Goal: Task Accomplishment & Management: Manage account settings

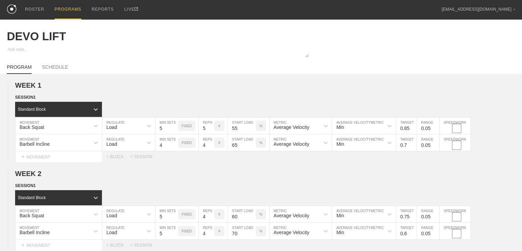
click at [61, 7] on div "PROGRAMS" at bounding box center [68, 10] width 27 height 20
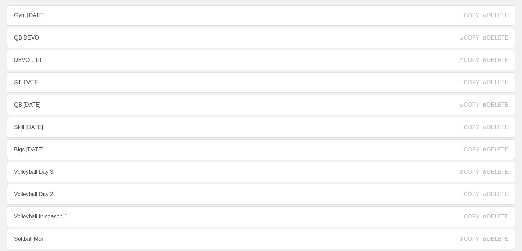
scroll to position [34, 0]
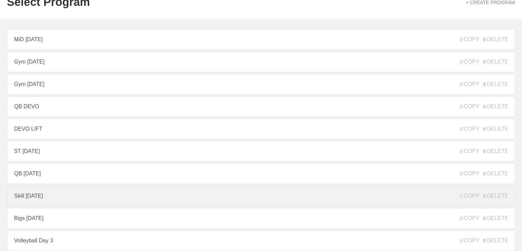
click at [37, 196] on link "Skill [DATE]" at bounding box center [261, 195] width 509 height 21
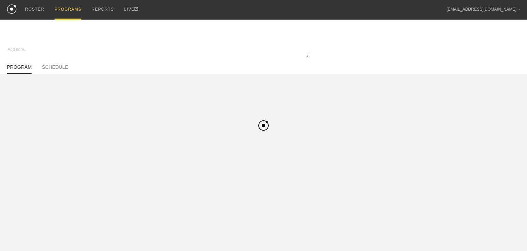
type textarea "x"
type input "Skill [DATE]"
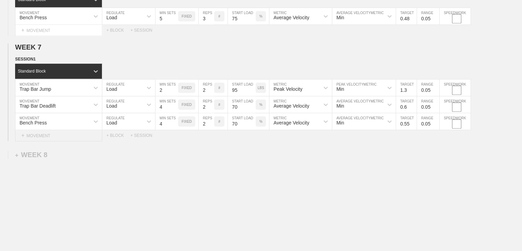
scroll to position [633, 0]
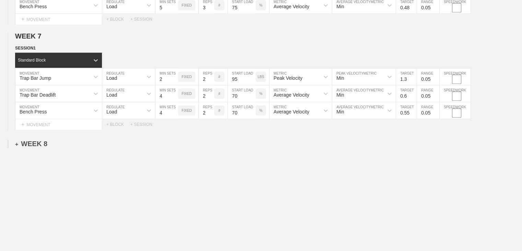
click at [34, 145] on div "+ WEEK 8" at bounding box center [31, 144] width 32 height 8
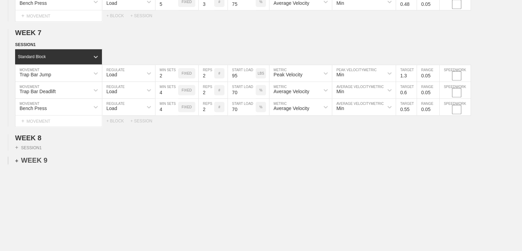
scroll to position [652, 0]
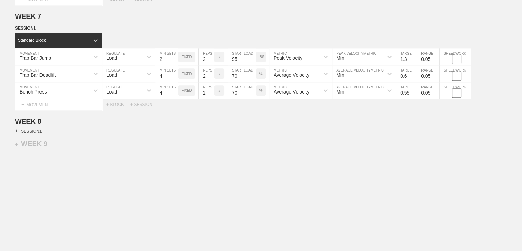
click at [37, 132] on div "+ SESSION 1" at bounding box center [28, 131] width 26 height 6
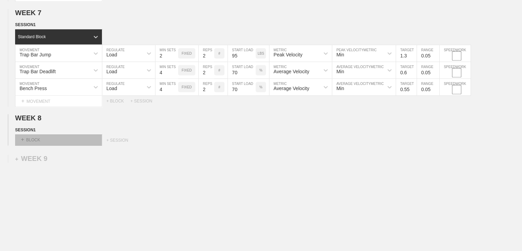
click at [36, 139] on div "+ BLOCK" at bounding box center [58, 139] width 87 height 11
click at [412, 57] on input "1.4" at bounding box center [406, 53] width 21 height 16
click at [412, 57] on input "1.5" at bounding box center [406, 53] width 21 height 16
click at [412, 57] on input "1.6" at bounding box center [406, 53] width 21 height 16
click at [412, 57] on input "1.7" at bounding box center [406, 53] width 21 height 16
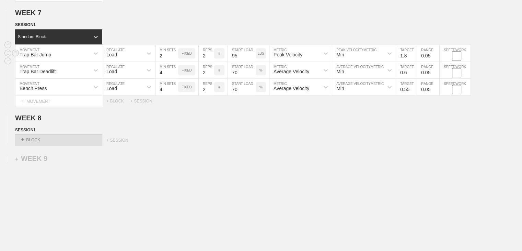
type input "1.8"
click at [412, 57] on input "1.8" at bounding box center [406, 53] width 21 height 16
click at [241, 57] on input "95" at bounding box center [242, 53] width 28 height 16
type input "135"
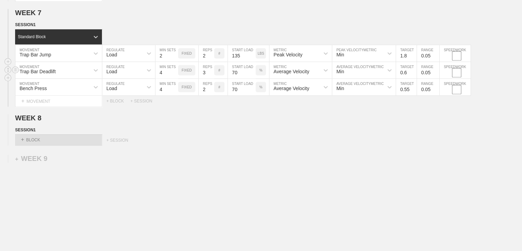
type input "3"
click at [209, 73] on input "3" at bounding box center [206, 70] width 15 height 16
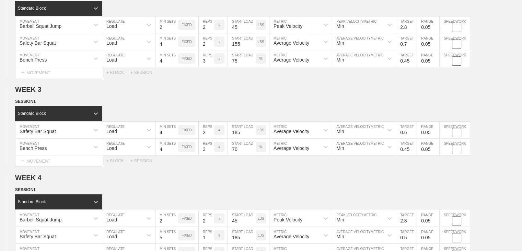
scroll to position [0, 0]
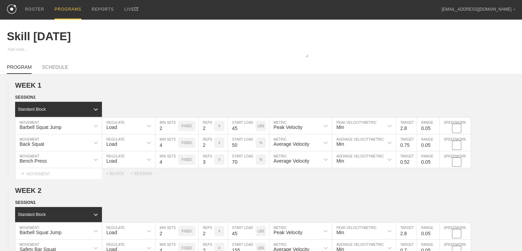
click at [53, 65] on div "PROGRAM SCHEDULE" at bounding box center [261, 66] width 509 height 15
click at [51, 69] on link "SCHEDULE" at bounding box center [55, 69] width 26 height 10
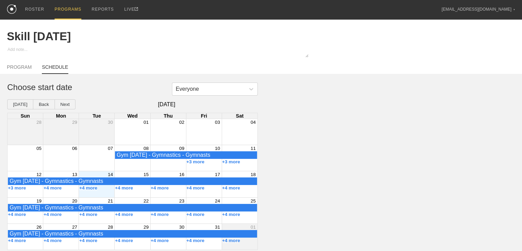
scroll to position [4, 0]
click at [197, 161] on button "+3 more" at bounding box center [195, 161] width 18 height 5
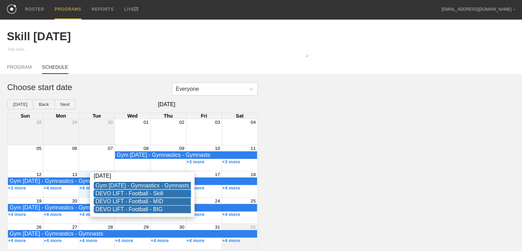
click at [149, 191] on div "DEVO LIFT - Football - Skill" at bounding box center [142, 193] width 94 height 6
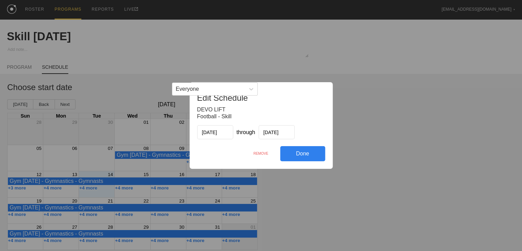
drag, startPoint x: 256, startPoint y: 153, endPoint x: 287, endPoint y: 29, distance: 128.2
click at [256, 153] on div "REMOVE" at bounding box center [261, 153] width 38 height 15
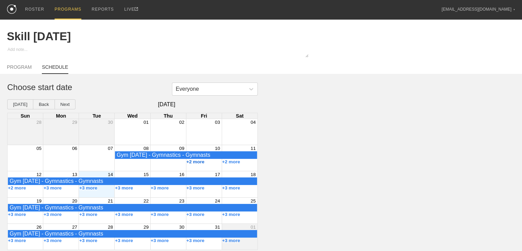
click at [191, 164] on button "+2 more" at bounding box center [195, 161] width 18 height 5
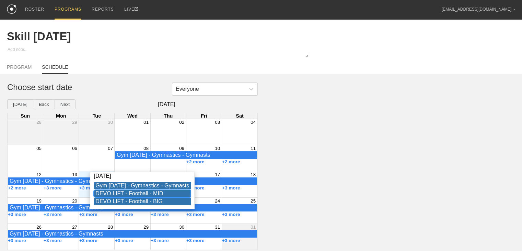
click at [127, 193] on div "DEVO LIFT - Football - MID" at bounding box center [142, 193] width 94 height 6
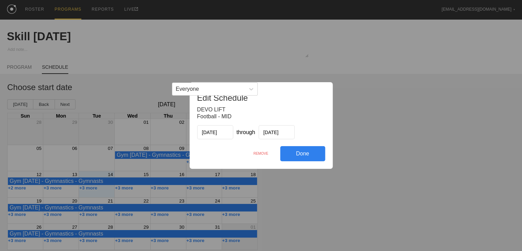
click at [257, 150] on div "REMOVE" at bounding box center [261, 153] width 38 height 15
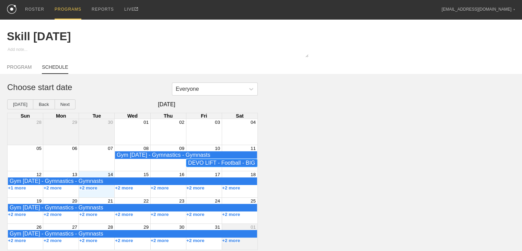
click at [203, 164] on div "DEVO LIFT - Football - BIG" at bounding box center [221, 163] width 67 height 6
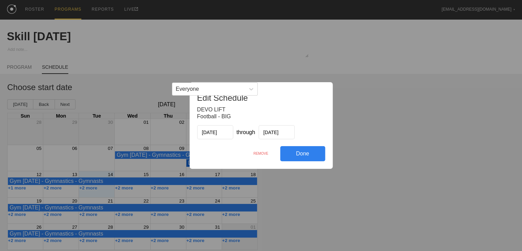
click at [261, 154] on div "REMOVE" at bounding box center [261, 153] width 38 height 15
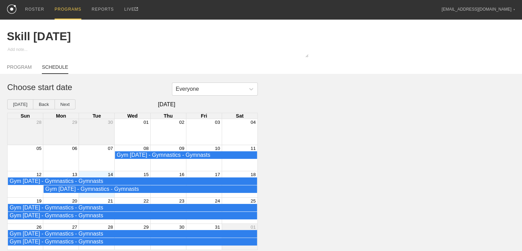
click at [109, 195] on div "Month View" at bounding box center [97, 184] width 36 height 26
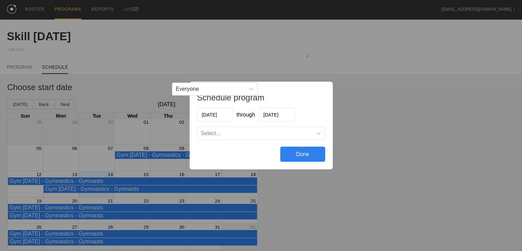
click at [261, 132] on div "Select..." at bounding box center [254, 133] width 115 height 7
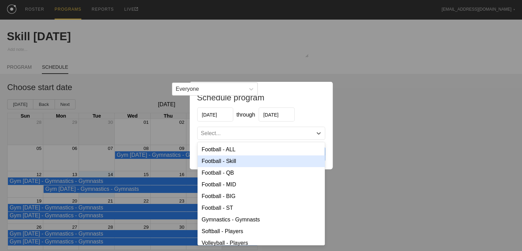
click at [228, 158] on div "Football - Skill" at bounding box center [260, 161] width 127 height 12
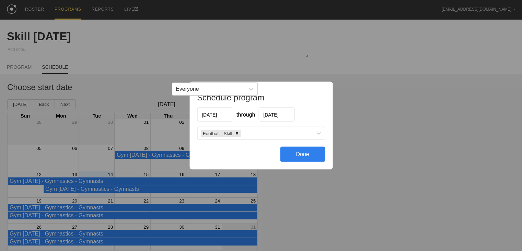
click at [302, 157] on div "Done" at bounding box center [302, 154] width 45 height 15
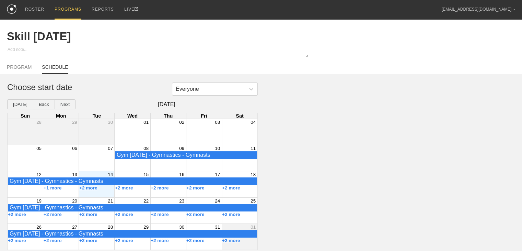
click at [62, 6] on div "PROGRAMS" at bounding box center [68, 10] width 27 height 20
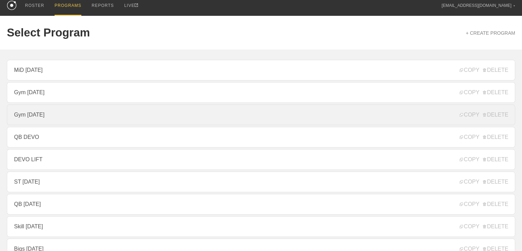
scroll to position [72, 0]
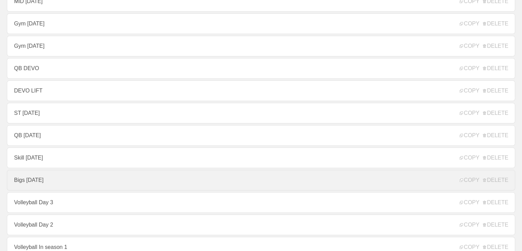
click at [42, 176] on link "Bigs [DATE]" at bounding box center [261, 180] width 509 height 21
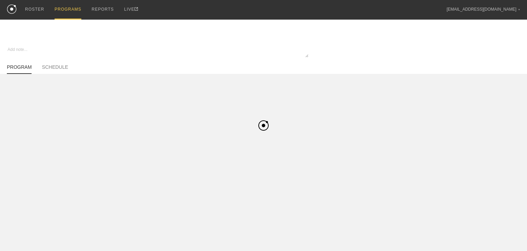
type textarea "x"
type input "Bigs [DATE]"
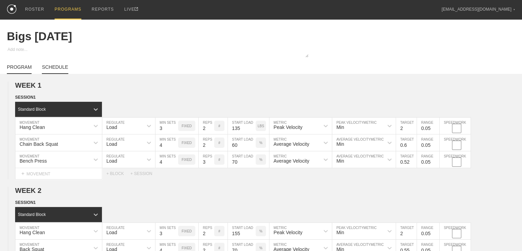
click at [54, 73] on link "SCHEDULE" at bounding box center [55, 69] width 26 height 10
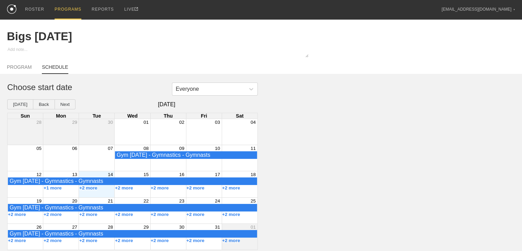
scroll to position [4, 0]
click at [104, 191] on div "+2 more" at bounding box center [97, 187] width 36 height 5
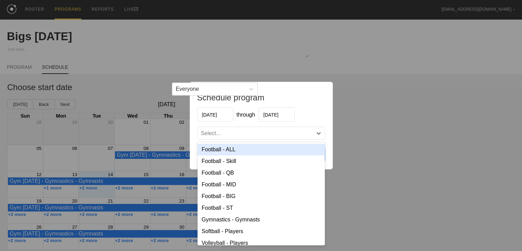
click at [239, 130] on div "Select..." at bounding box center [254, 133] width 115 height 7
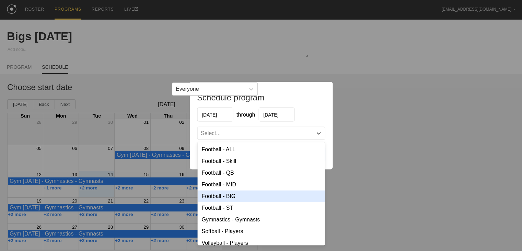
click at [228, 195] on div "Football - BIG" at bounding box center [260, 196] width 127 height 12
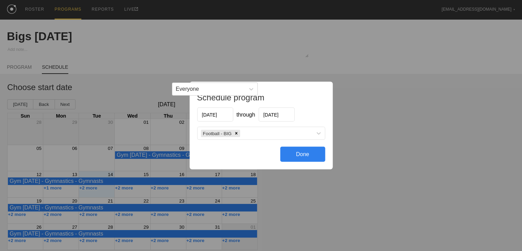
click at [301, 157] on div "Done" at bounding box center [302, 154] width 45 height 15
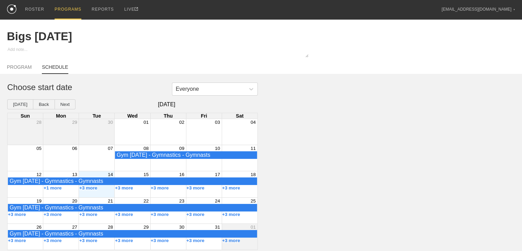
click at [71, 5] on div "PROGRAMS" at bounding box center [68, 10] width 27 height 20
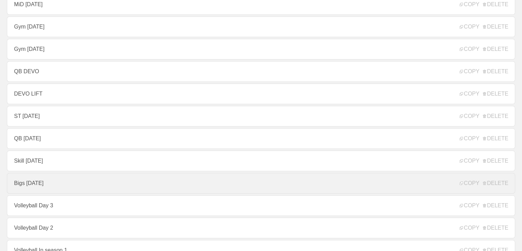
scroll to position [35, 0]
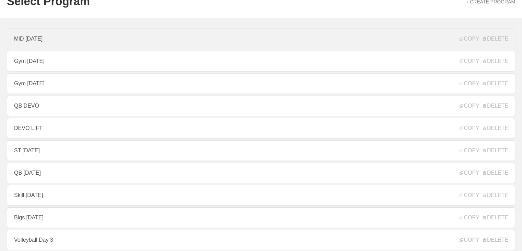
click at [37, 43] on link "MiD [DATE]" at bounding box center [261, 39] width 509 height 21
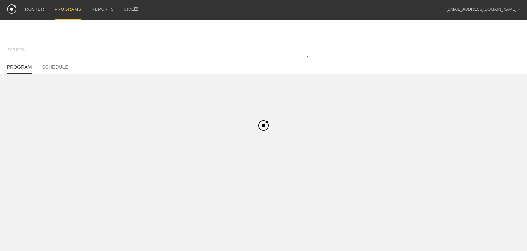
type textarea "x"
type input "MiD [DATE]"
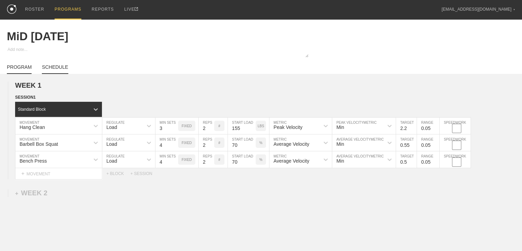
click at [54, 74] on link "SCHEDULE" at bounding box center [55, 69] width 26 height 10
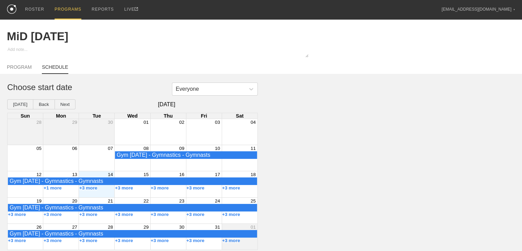
scroll to position [4, 0]
click at [103, 191] on div "+3 more" at bounding box center [97, 187] width 36 height 5
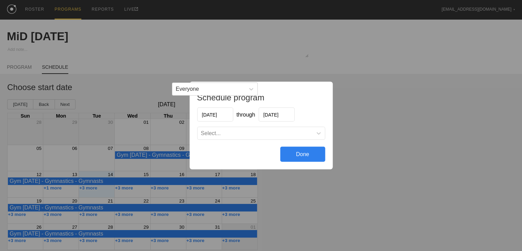
click at [220, 128] on div "Select..." at bounding box center [260, 133] width 127 height 12
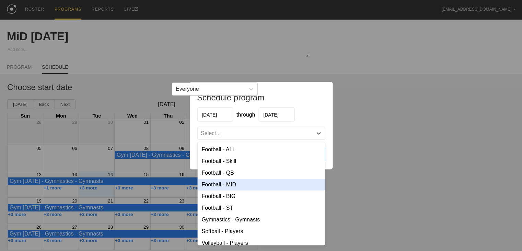
click at [224, 182] on div "Football - MID" at bounding box center [260, 185] width 127 height 12
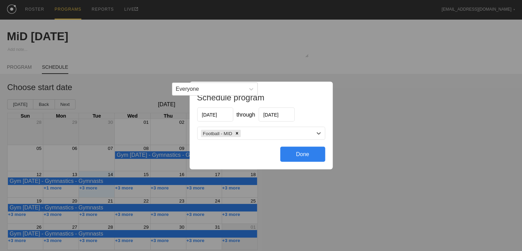
click at [294, 158] on div "Done" at bounding box center [302, 154] width 45 height 15
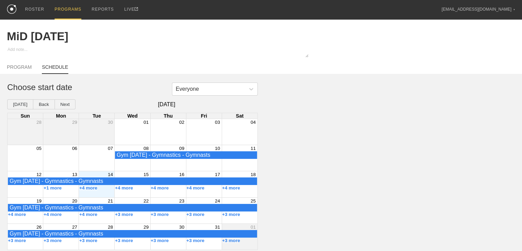
click at [76, 2] on div "PROGRAMS" at bounding box center [68, 10] width 27 height 20
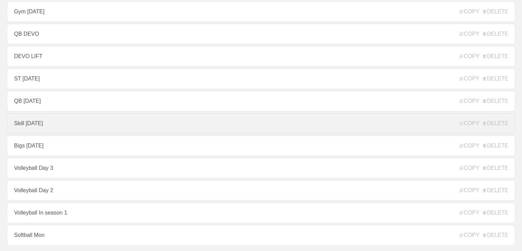
scroll to position [138, 0]
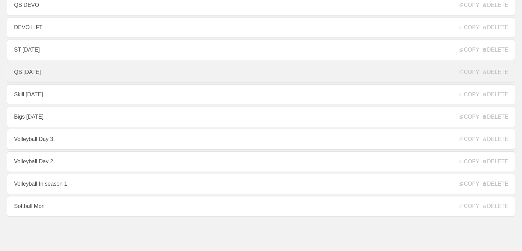
click at [59, 67] on link "QB [DATE]" at bounding box center [261, 72] width 509 height 21
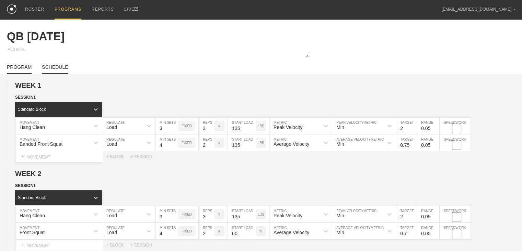
click at [62, 69] on link "SCHEDULE" at bounding box center [55, 69] width 26 height 10
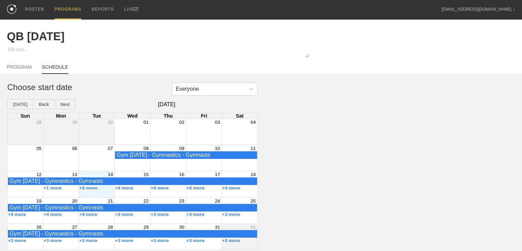
scroll to position [4, 0]
click at [104, 191] on div "+4 more" at bounding box center [97, 187] width 36 height 5
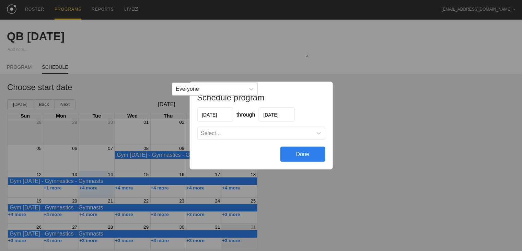
click at [221, 134] on div "Select..." at bounding box center [254, 133] width 115 height 7
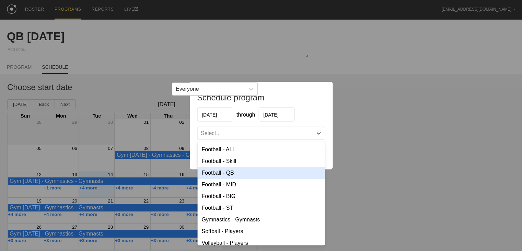
click at [226, 171] on div "Football - QB" at bounding box center [260, 173] width 127 height 12
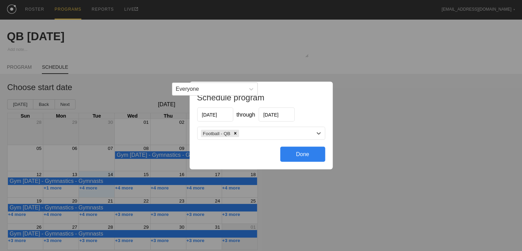
click at [287, 150] on div "Done" at bounding box center [302, 154] width 45 height 15
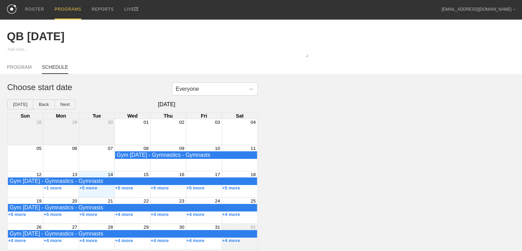
click at [71, 5] on div "PROGRAMS" at bounding box center [68, 10] width 27 height 20
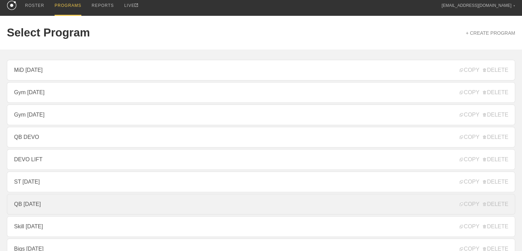
scroll to position [72, 0]
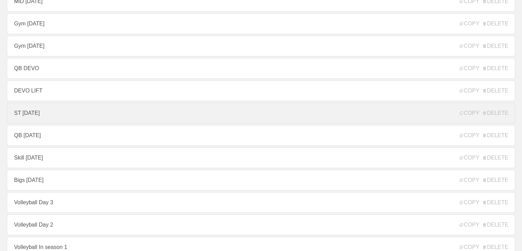
click at [44, 114] on link "ST [DATE]" at bounding box center [261, 113] width 509 height 21
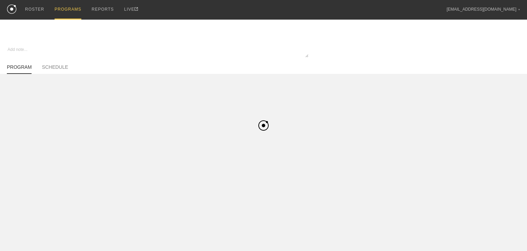
type textarea "x"
type input "ST [DATE]"
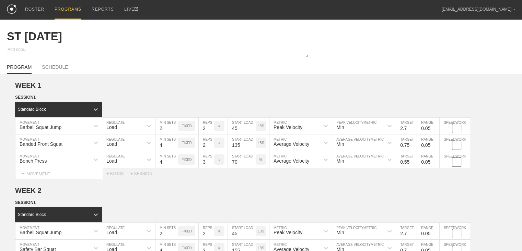
click at [72, 8] on div "PROGRAMS" at bounding box center [68, 10] width 27 height 20
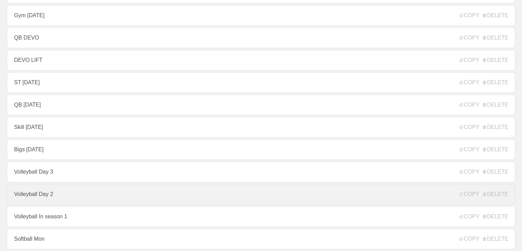
scroll to position [137, 0]
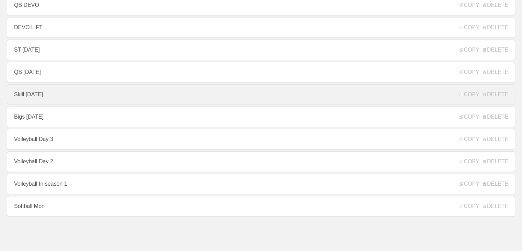
click at [55, 91] on link "Skill [DATE]" at bounding box center [261, 94] width 509 height 21
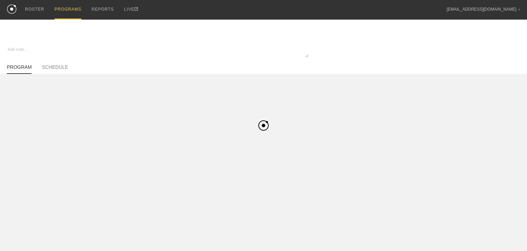
type textarea "x"
type input "Skill [DATE]"
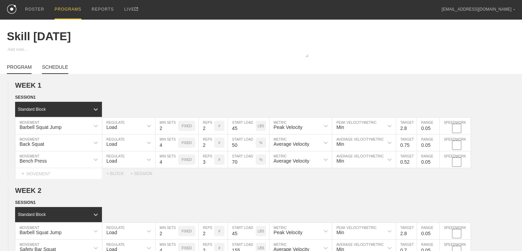
click at [61, 73] on link "SCHEDULE" at bounding box center [55, 69] width 26 height 10
type textarea "x"
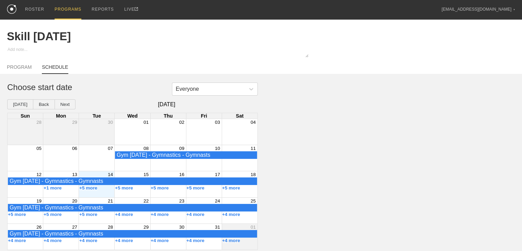
scroll to position [4, 0]
click at [106, 194] on div "Month View" at bounding box center [97, 184] width 36 height 26
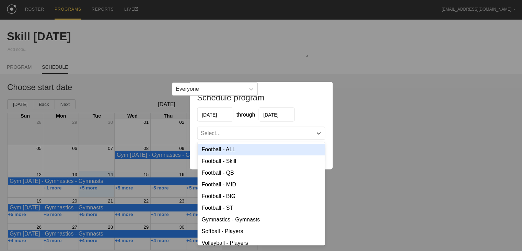
drag, startPoint x: 228, startPoint y: 129, endPoint x: 224, endPoint y: 142, distance: 13.4
click at [228, 130] on div "Select..." at bounding box center [254, 133] width 115 height 7
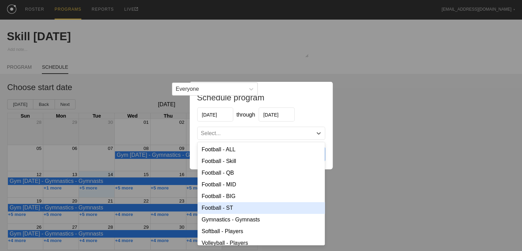
click at [229, 205] on div "Football - ST" at bounding box center [260, 208] width 127 height 12
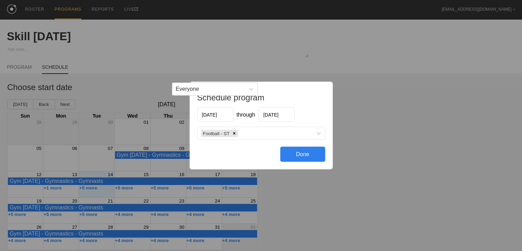
click at [315, 152] on div "Done" at bounding box center [302, 154] width 45 height 15
